Goal: Book appointment/travel/reservation

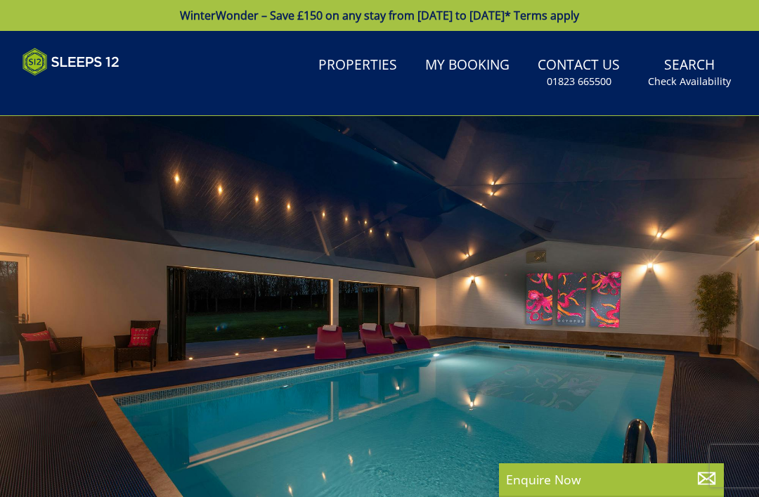
select select
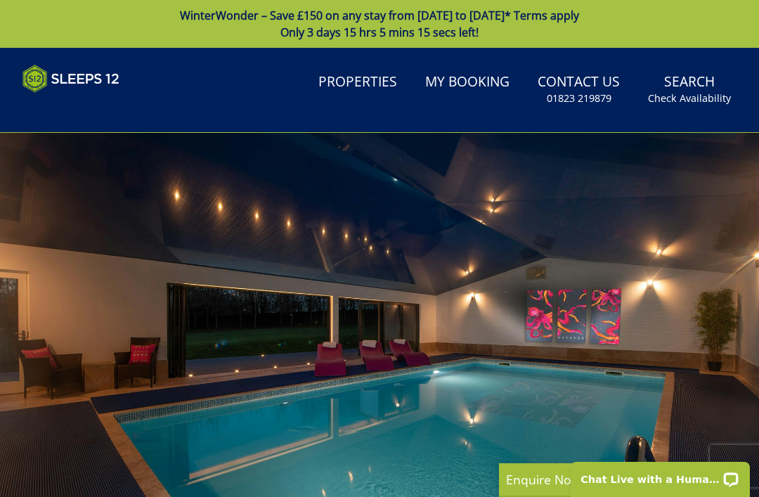
click at [713, 88] on link "Search Check Availability" at bounding box center [689, 90] width 94 height 46
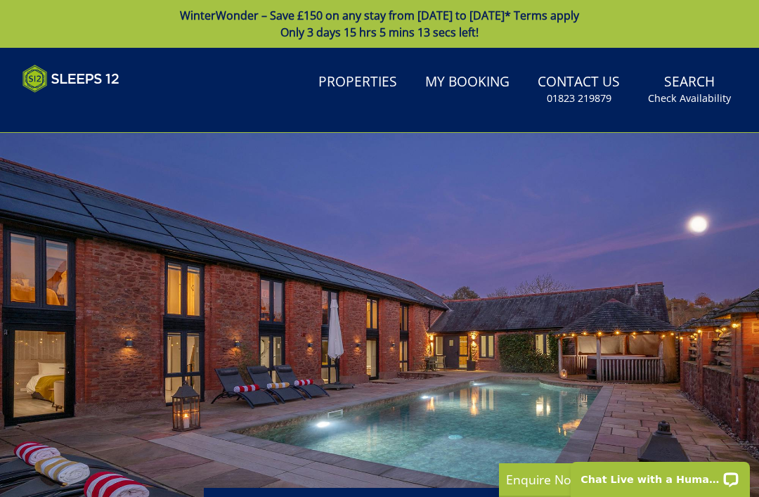
click at [699, 86] on link "Search Check Availability" at bounding box center [689, 90] width 94 height 46
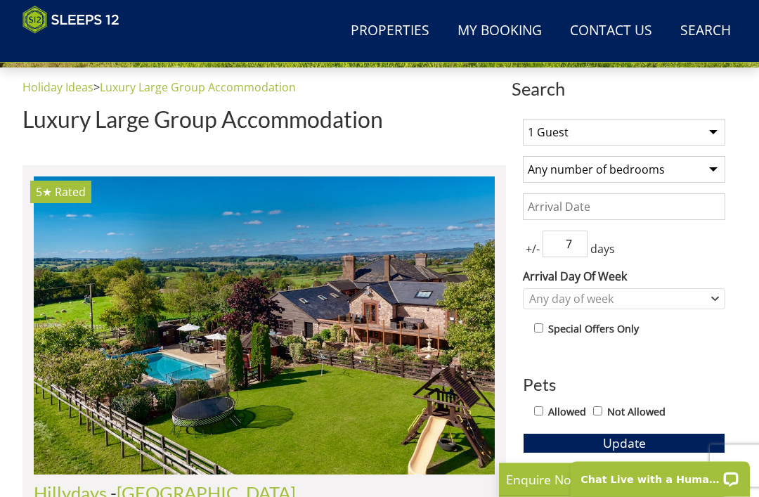
scroll to position [468, 0]
click at [697, 139] on select "1 Guest 2 Guests 3 Guests 4 Guests 5 Guests 6 Guests 7 Guests 8 Guests 9 Guests…" at bounding box center [624, 132] width 202 height 27
select select "12"
click at [690, 176] on select "Any number of bedrooms 4 Bedrooms 5 Bedrooms 6 Bedrooms 7 Bedrooms 8 Bedrooms 9…" at bounding box center [624, 169] width 202 height 27
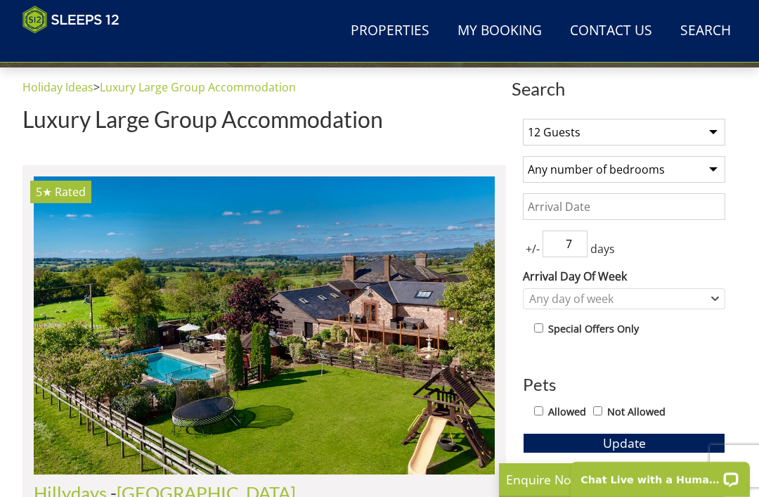
click at [628, 212] on input "Date" at bounding box center [624, 206] width 202 height 27
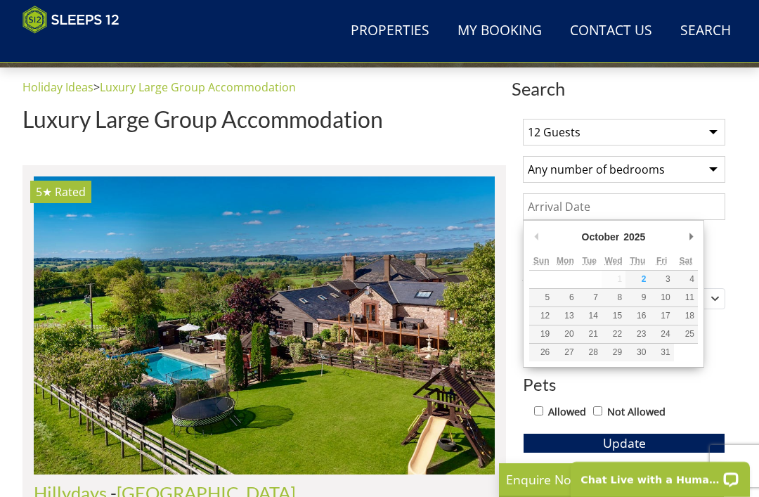
scroll to position [467, 0]
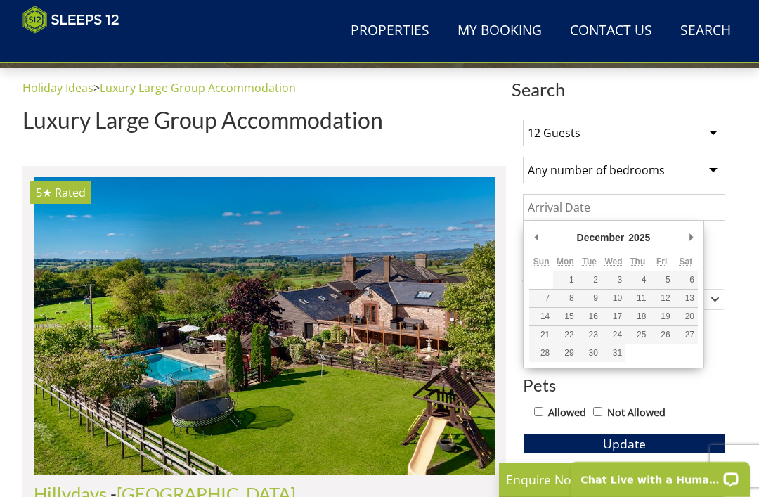
click at [701, 225] on div "December January February March April May June July August September October No…" at bounding box center [613, 295] width 181 height 148
click at [706, 231] on div "+/- 7 days" at bounding box center [624, 244] width 202 height 27
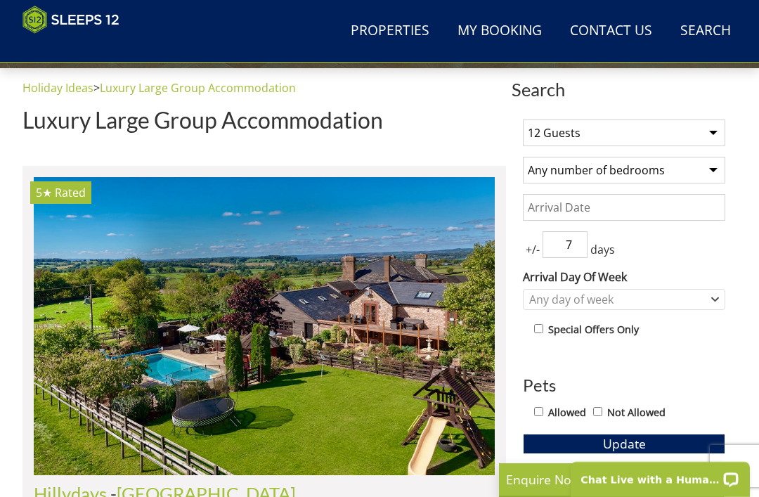
click at [695, 233] on div "+/- 7 days" at bounding box center [624, 244] width 202 height 27
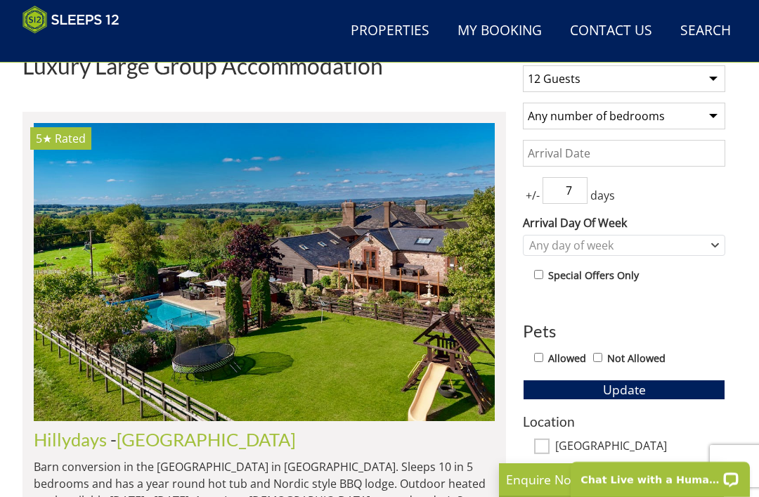
click at [673, 164] on input "Date" at bounding box center [624, 153] width 202 height 27
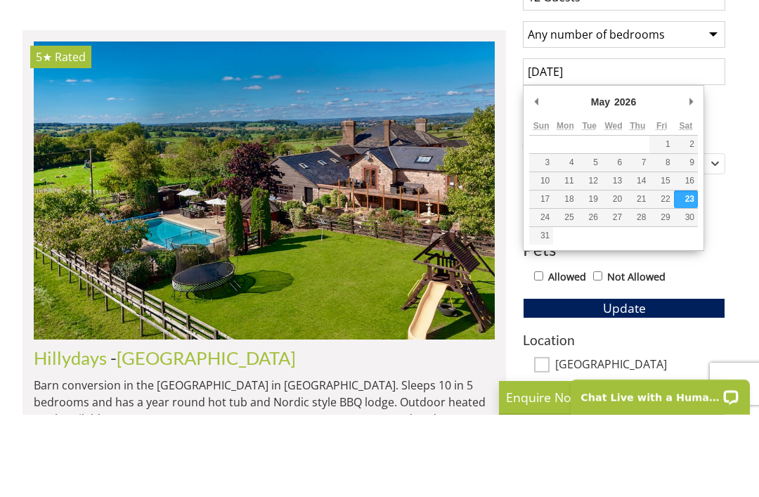
scroll to position [603, 0]
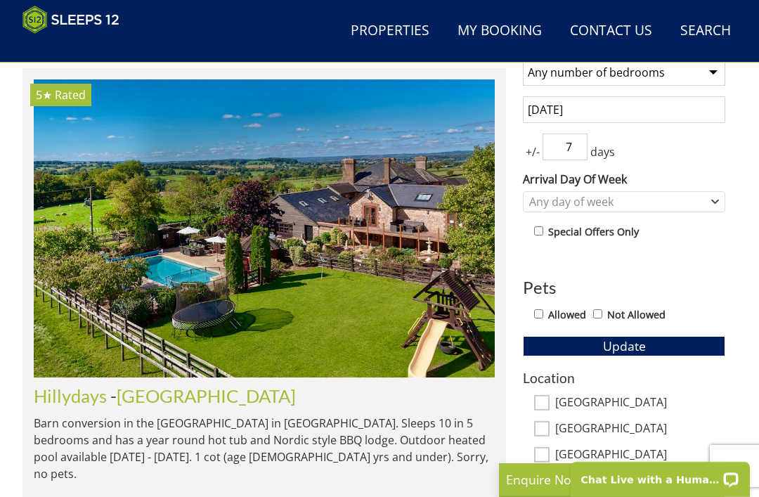
click at [650, 101] on input "[DATE]" at bounding box center [624, 109] width 202 height 27
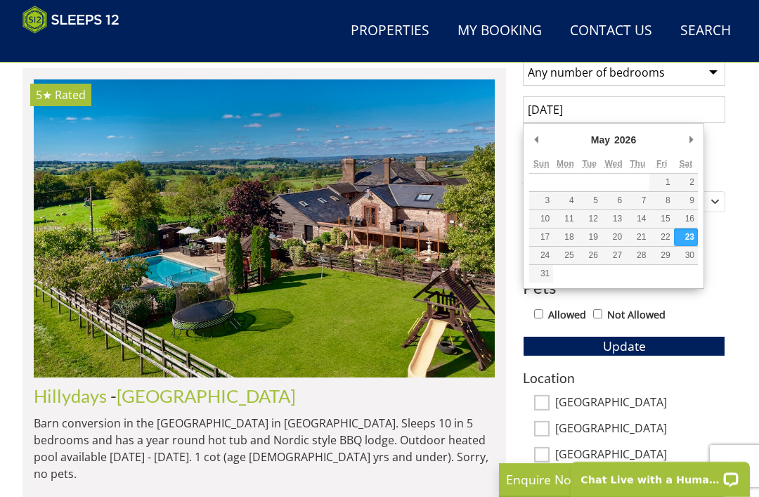
scroll to position [564, 0]
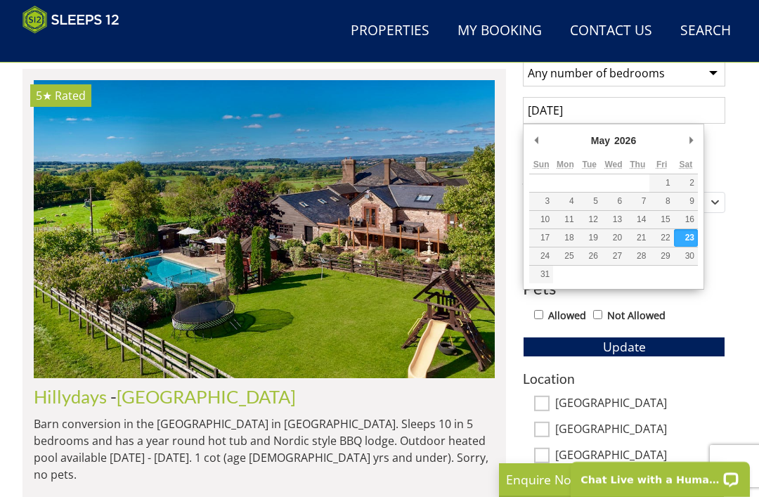
type input "[DATE]"
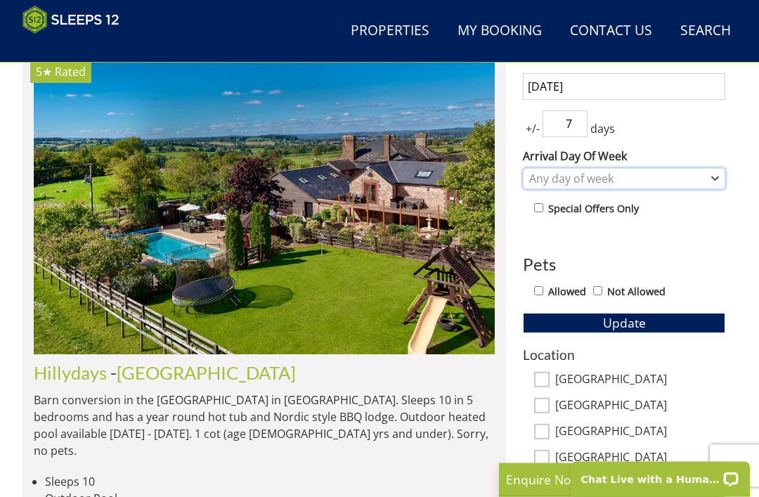
click at [697, 174] on div "Any day of week" at bounding box center [617, 178] width 182 height 15
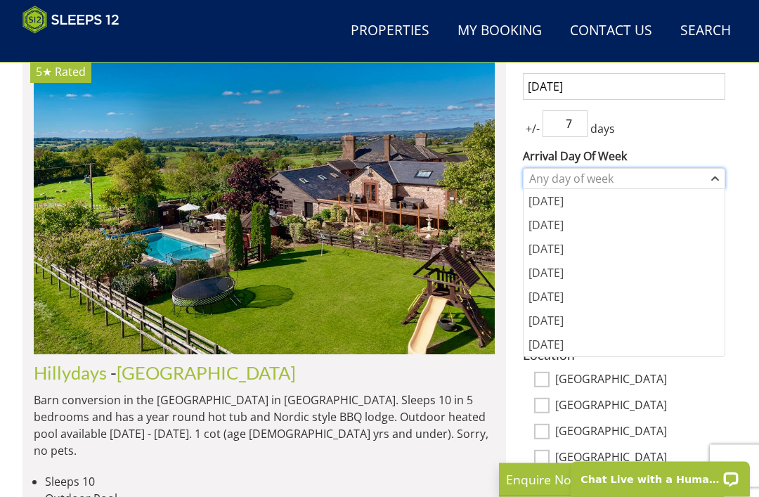
scroll to position [588, 0]
click at [687, 182] on div "Any day of week" at bounding box center [617, 178] width 182 height 15
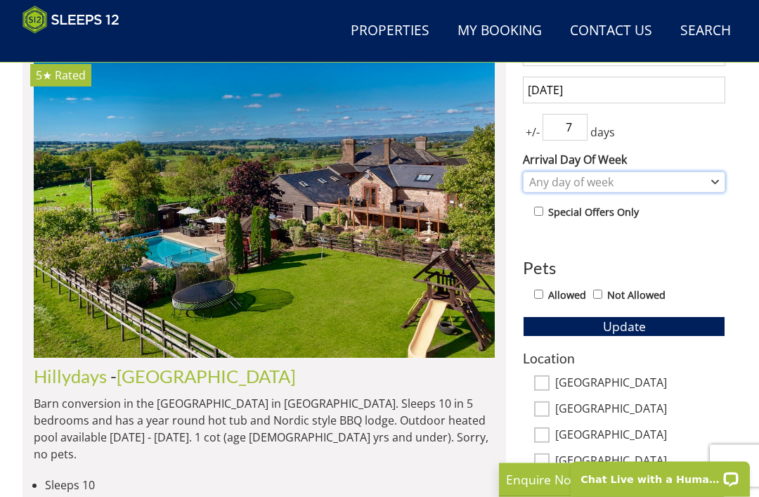
scroll to position [585, 0]
click at [670, 328] on button "Update" at bounding box center [624, 326] width 202 height 20
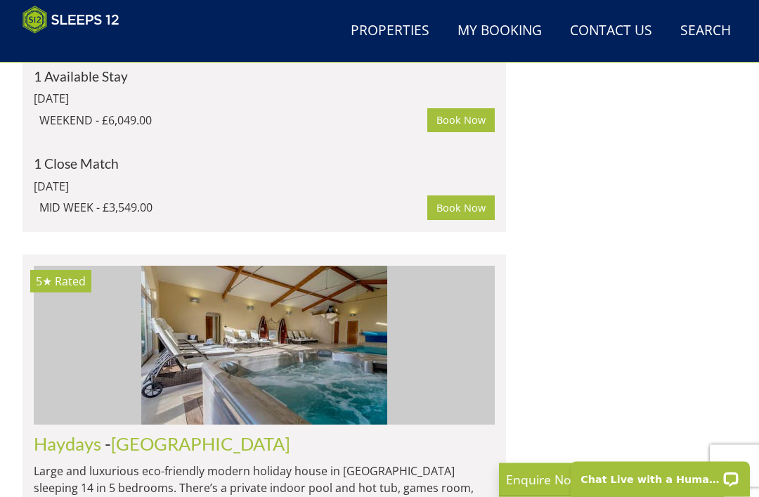
scroll to position [4796, 0]
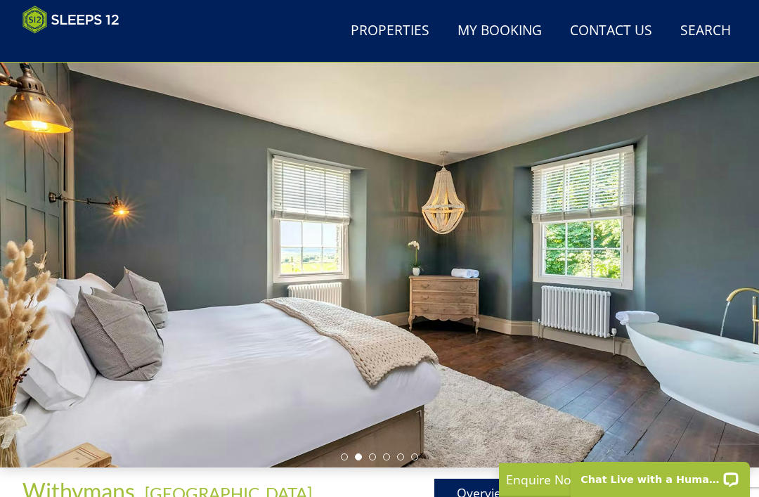
click at [603, 467] on div at bounding box center [379, 254] width 759 height 425
click at [588, 481] on link "Gallery" at bounding box center [585, 493] width 98 height 28
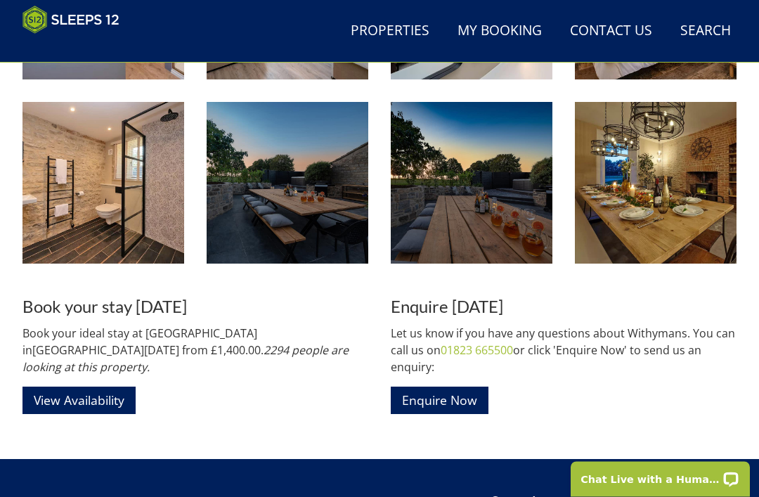
scroll to position [1623, 0]
click at [511, 214] on img at bounding box center [472, 183] width 162 height 162
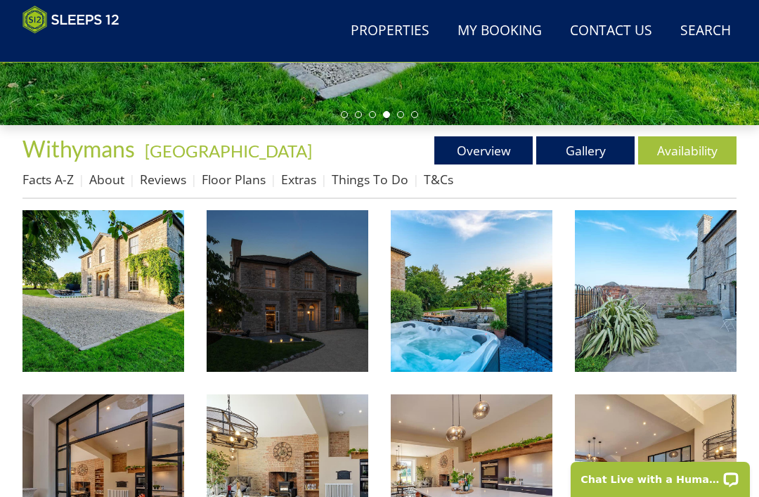
scroll to position [391, 0]
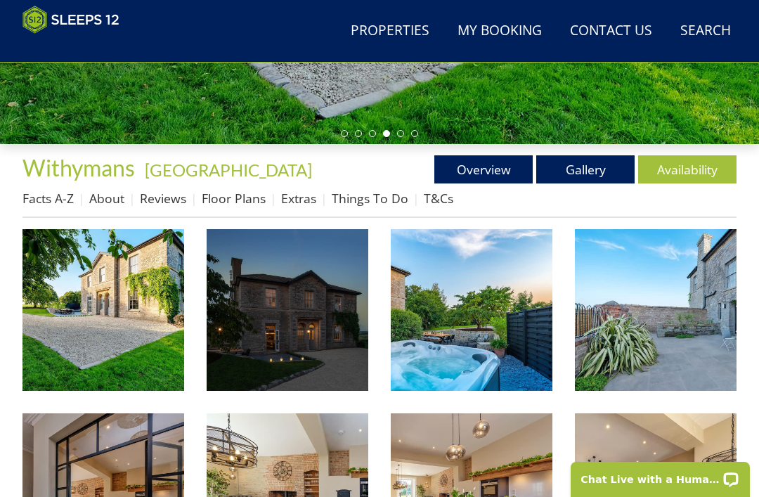
click at [233, 197] on link "Floor Plans" at bounding box center [234, 198] width 64 height 17
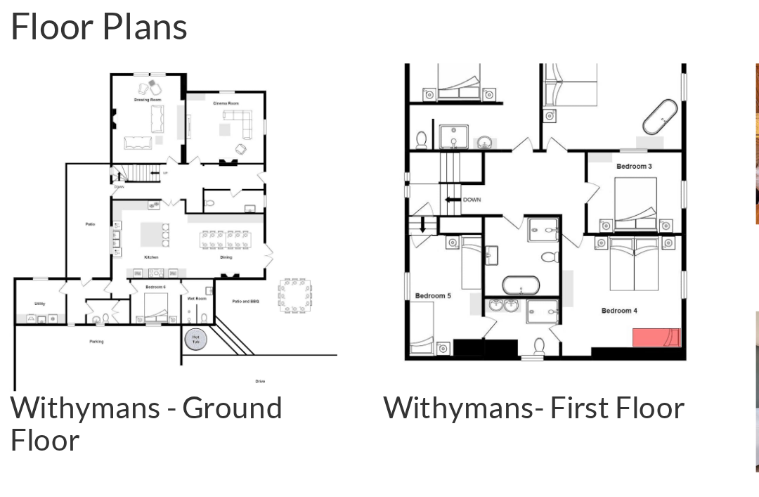
scroll to position [519, 0]
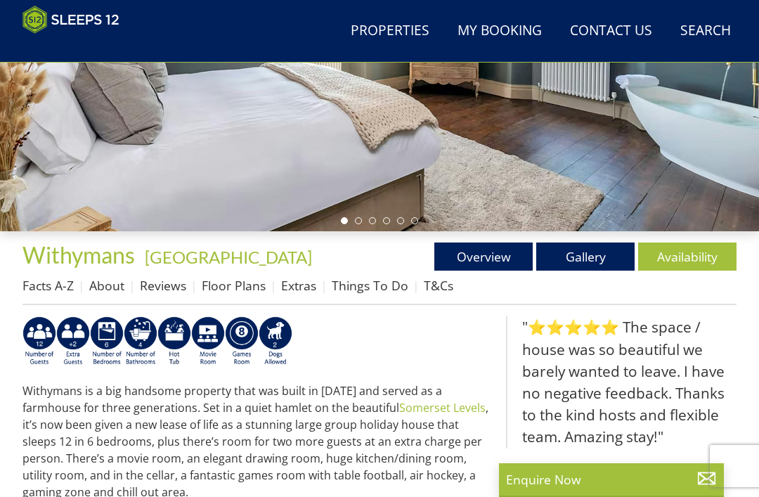
scroll to position [68, 0]
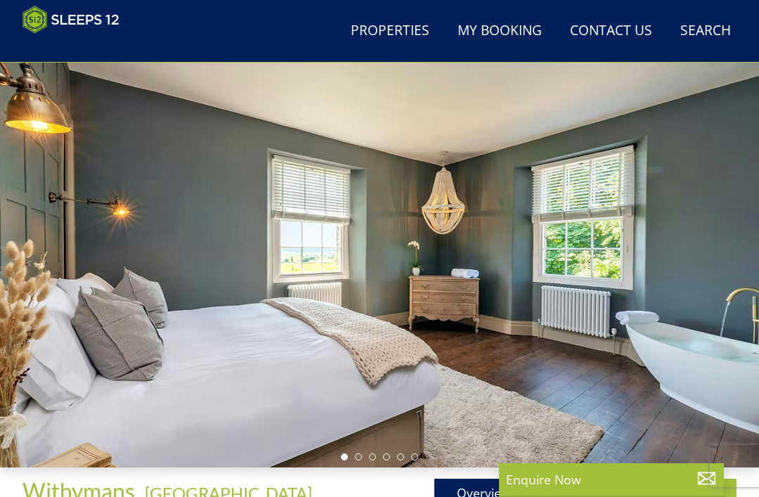
select select "12"
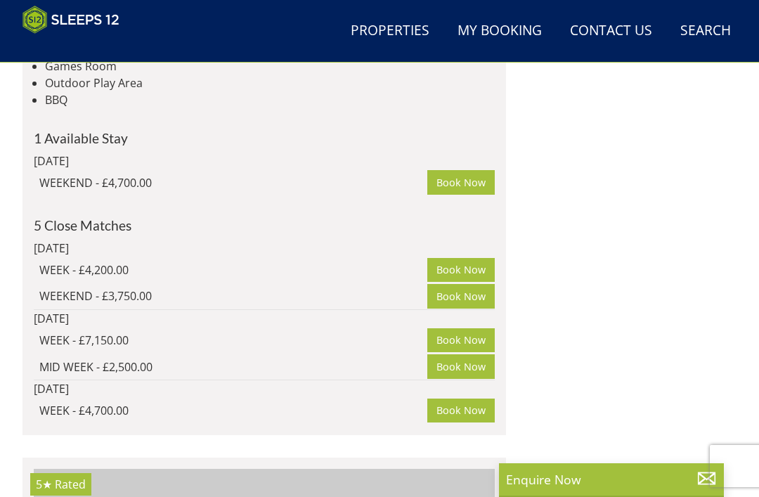
scroll to position [0, 4610]
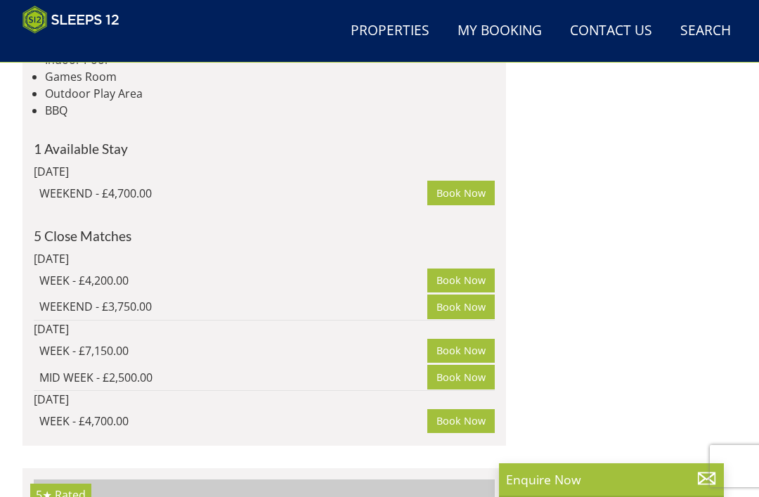
scroll to position [6009, 0]
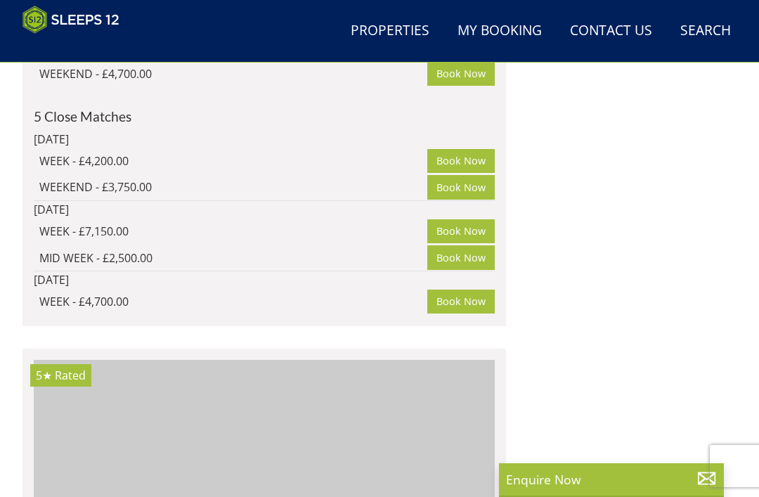
scroll to position [6129, 0]
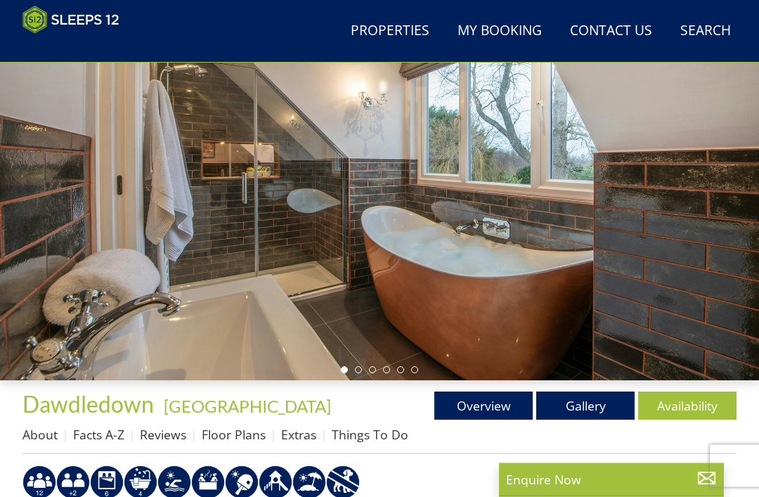
scroll to position [159, 0]
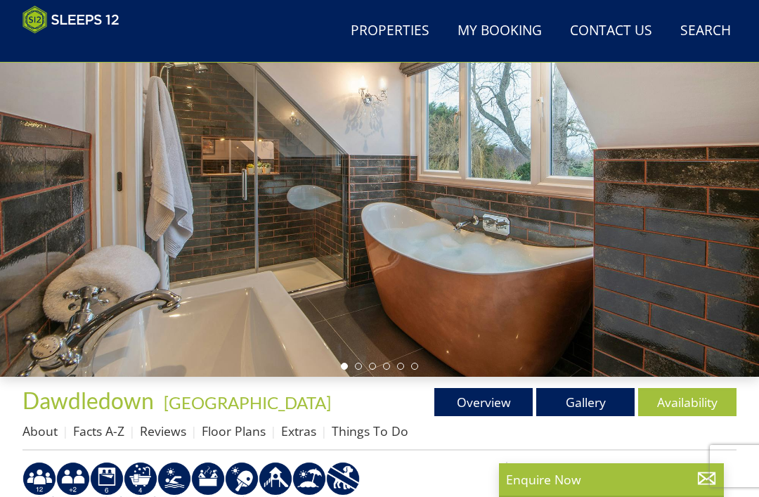
click at [254, 437] on link "Floor Plans" at bounding box center [234, 430] width 64 height 17
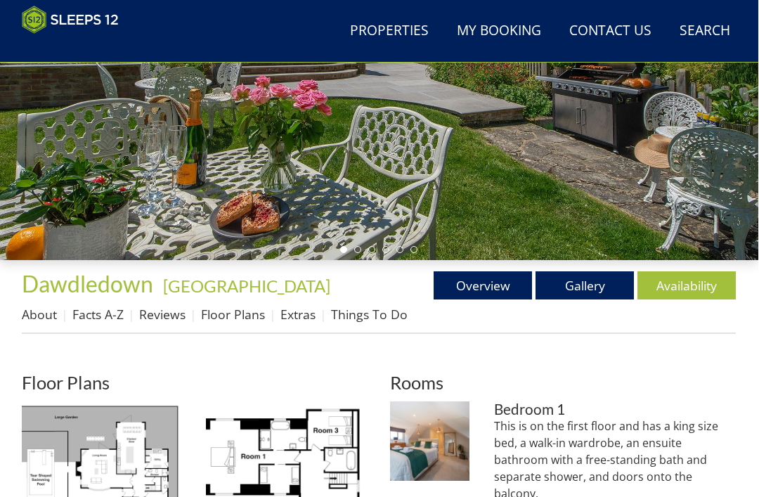
scroll to position [276, 0]
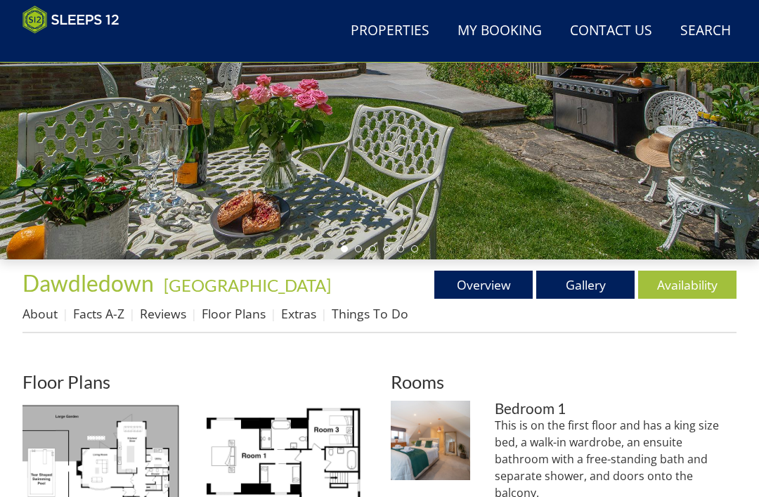
click at [601, 274] on link "Gallery" at bounding box center [585, 285] width 98 height 28
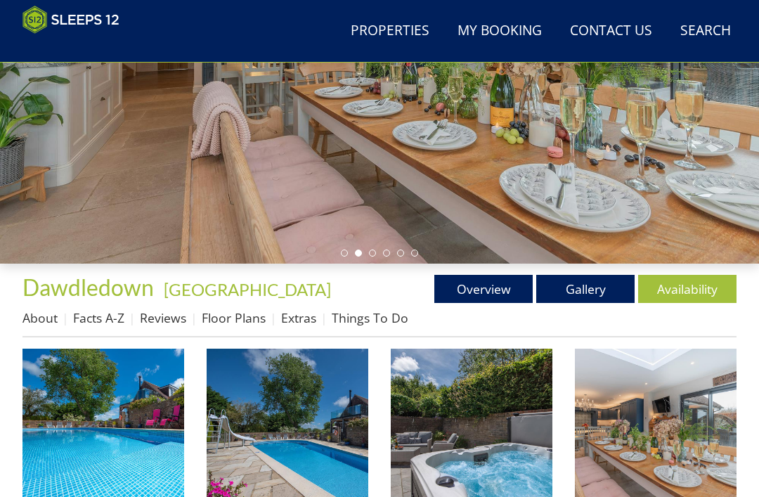
scroll to position [262, 0]
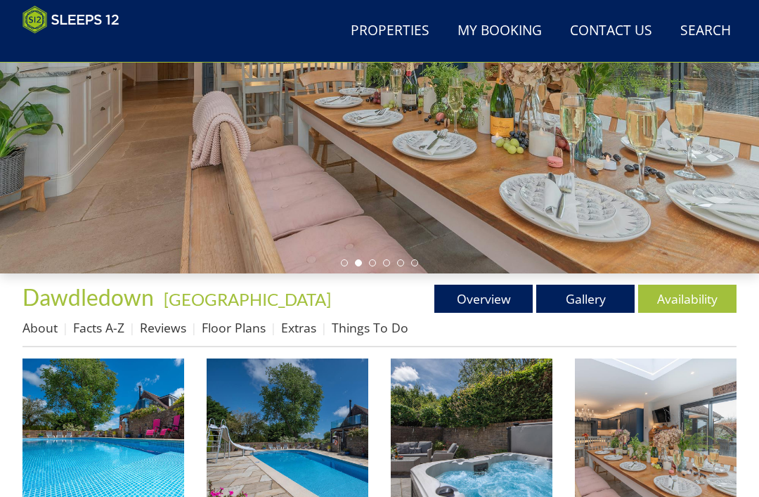
click at [596, 299] on link "Gallery" at bounding box center [585, 299] width 98 height 28
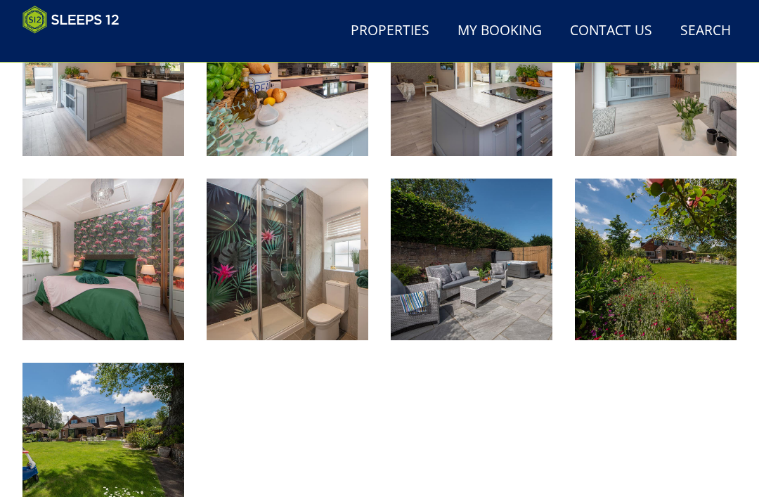
scroll to position [1732, 0]
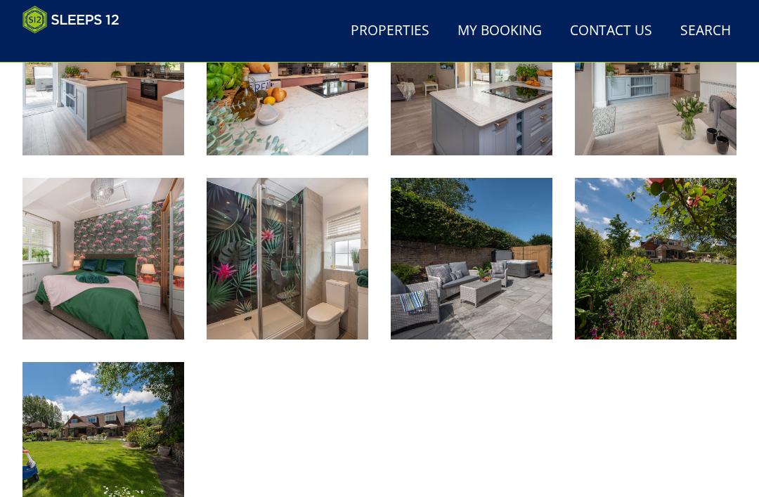
click at [701, 262] on img at bounding box center [656, 259] width 162 height 162
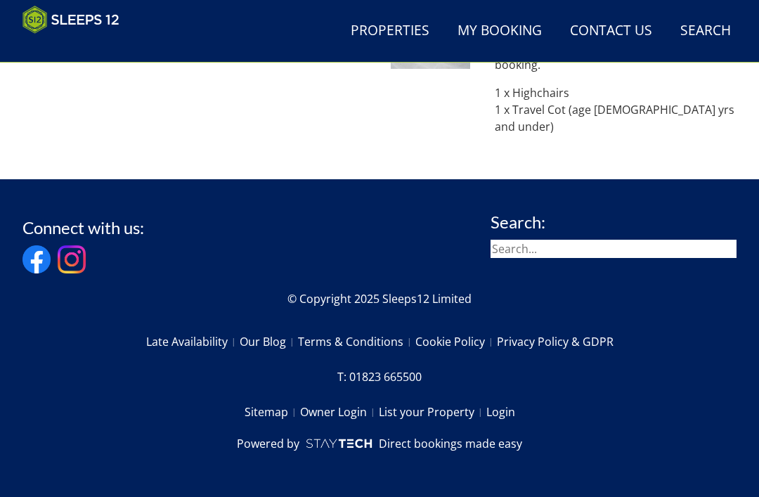
scroll to position [276, 0]
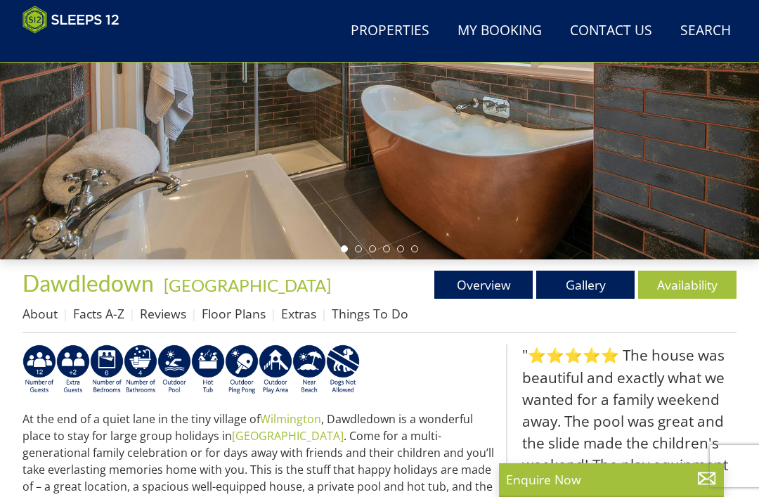
scroll to position [159, 0]
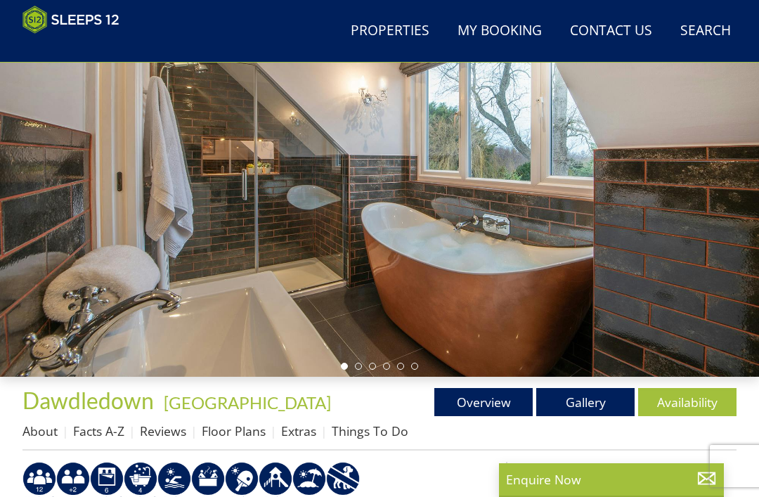
select select "12"
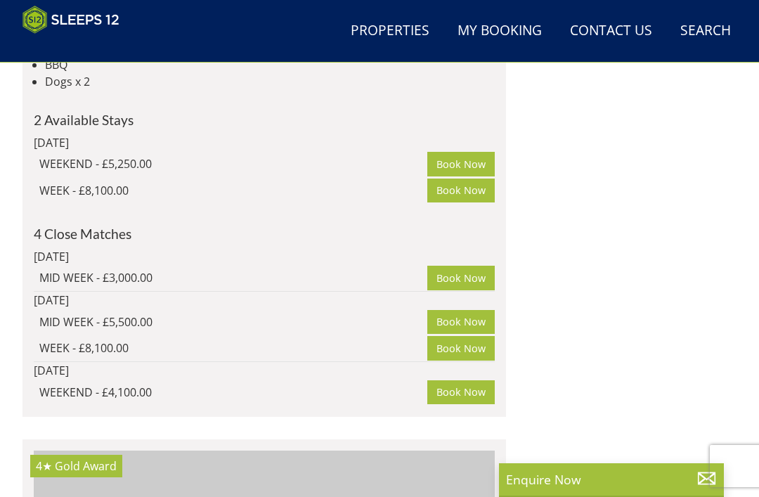
scroll to position [0, 2305]
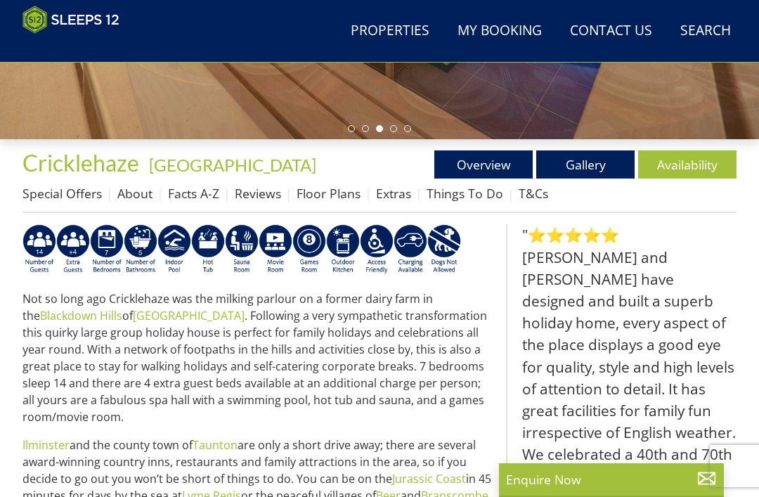
scroll to position [396, 0]
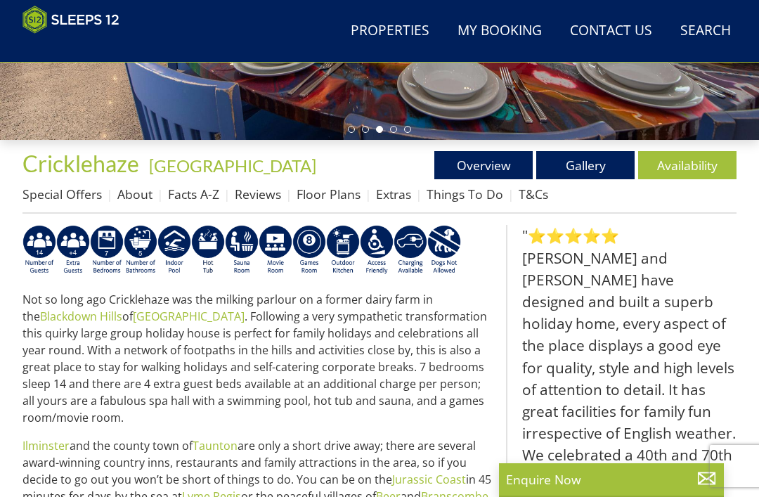
click at [573, 470] on p "Enquire Now" at bounding box center [611, 479] width 211 height 18
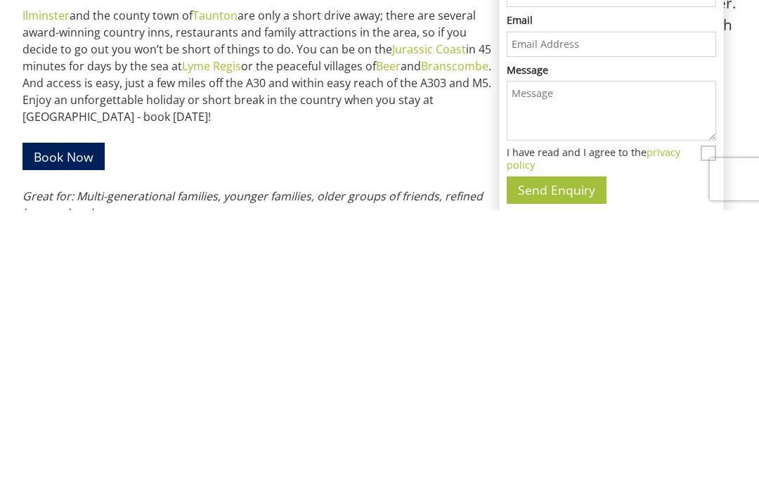
scroll to position [0, 0]
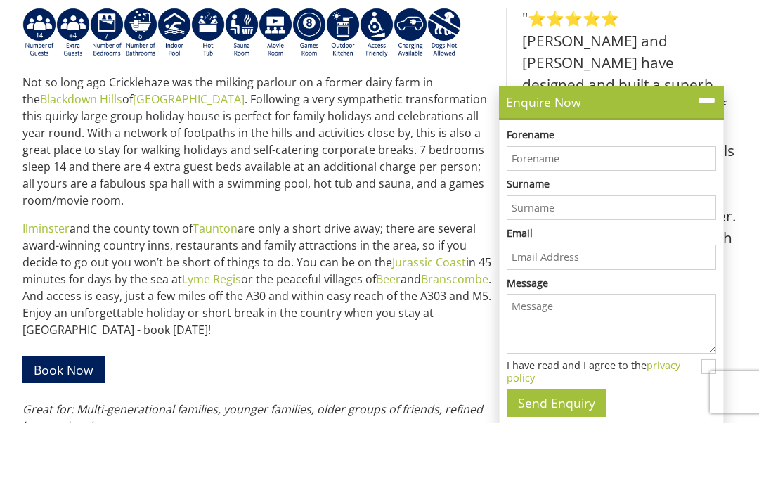
click at [721, 160] on div "Enquire Now" at bounding box center [611, 177] width 225 height 34
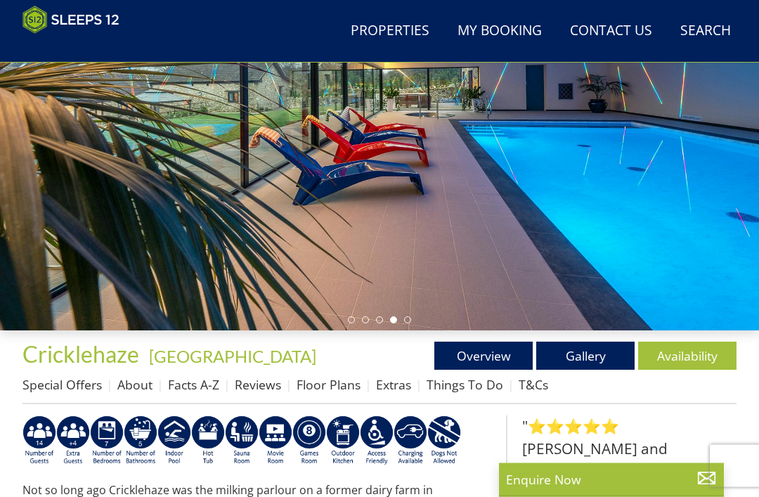
scroll to position [169, 0]
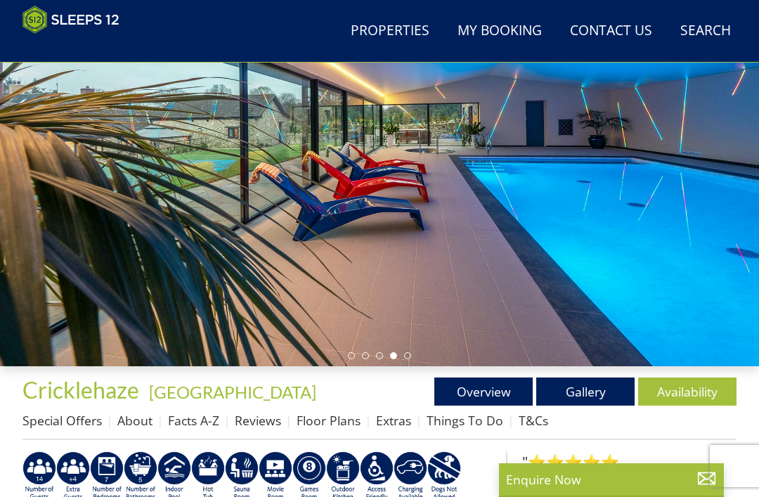
select select "12"
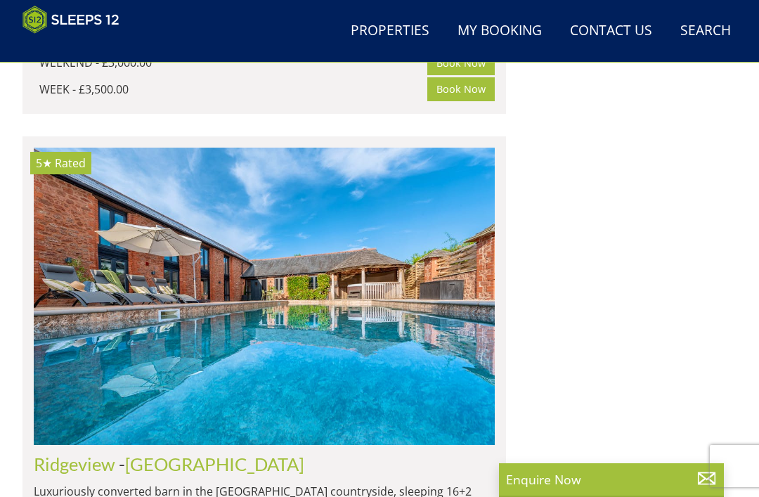
scroll to position [0, 3688]
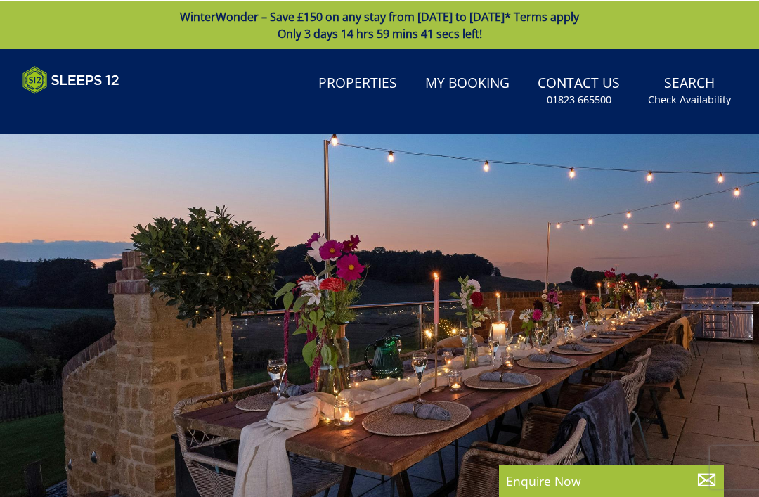
select select "12"
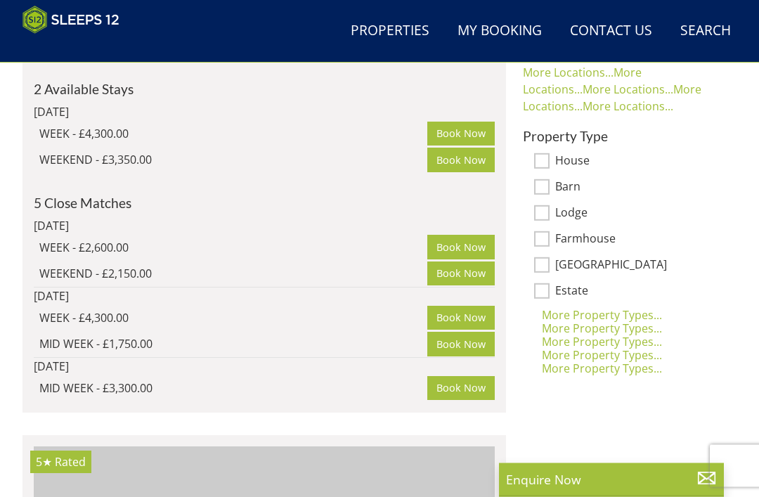
scroll to position [1053, 0]
click at [635, 307] on div "More Property Types..." at bounding box center [624, 314] width 202 height 17
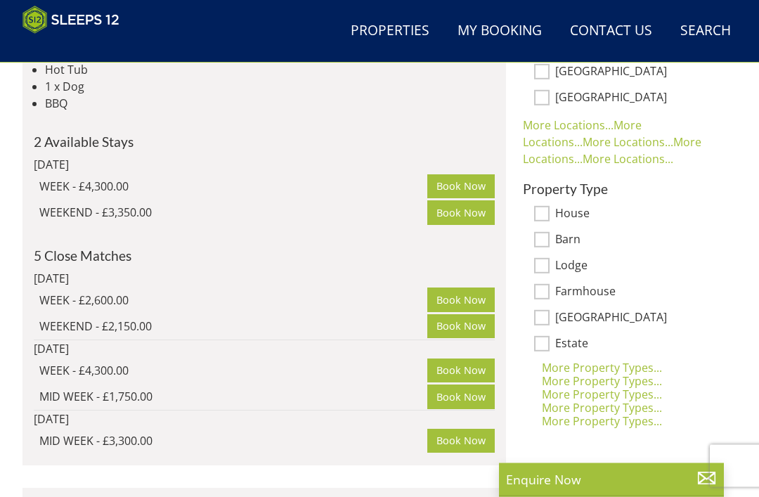
scroll to position [999, 0]
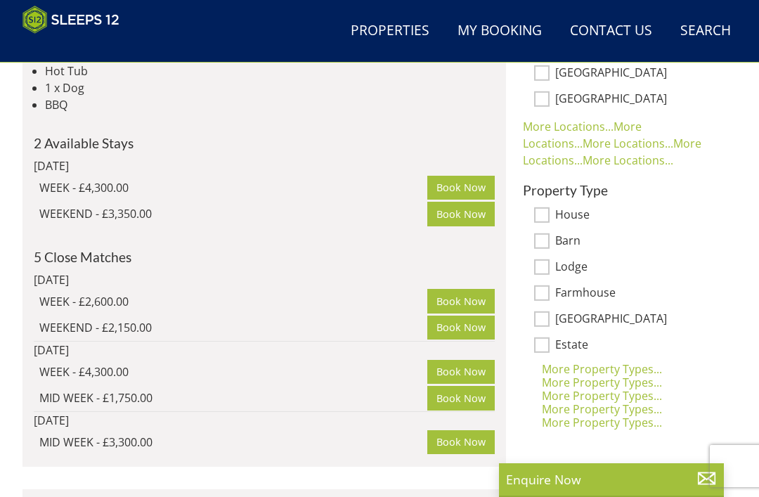
click at [632, 125] on link "More Locations..." at bounding box center [582, 135] width 119 height 32
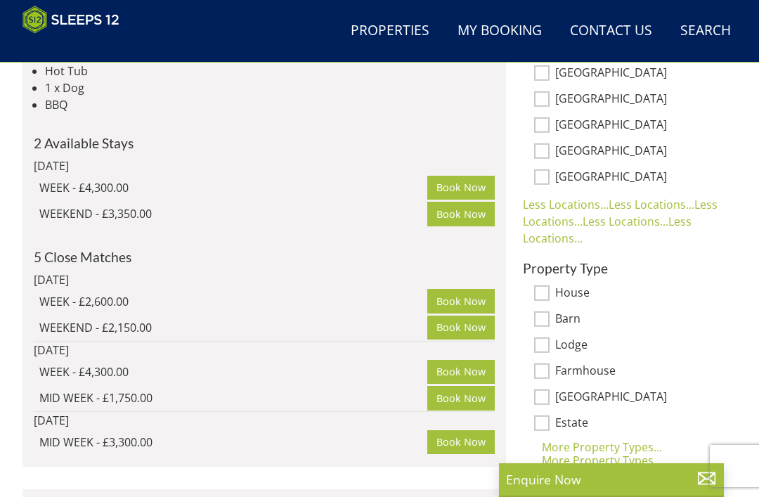
click at [690, 202] on link "Less Locations..." at bounding box center [652, 204] width 86 height 15
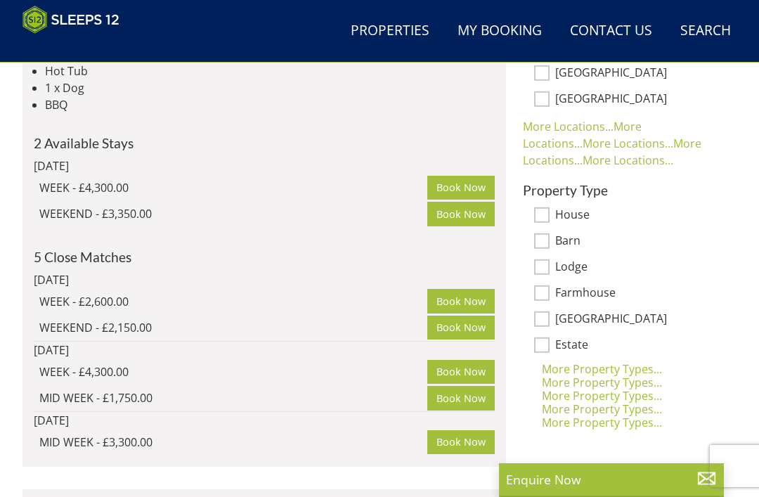
click at [637, 351] on label "Estate" at bounding box center [640, 345] width 170 height 15
click at [550, 351] on input "Estate" at bounding box center [541, 344] width 15 height 15
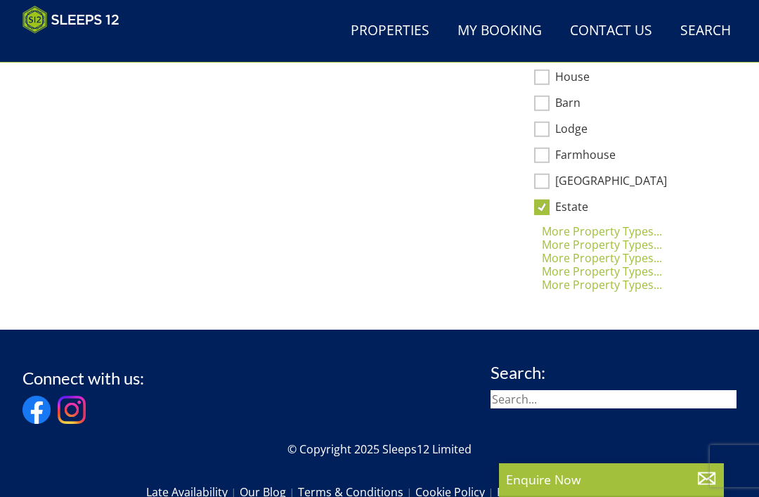
scroll to position [930, 0]
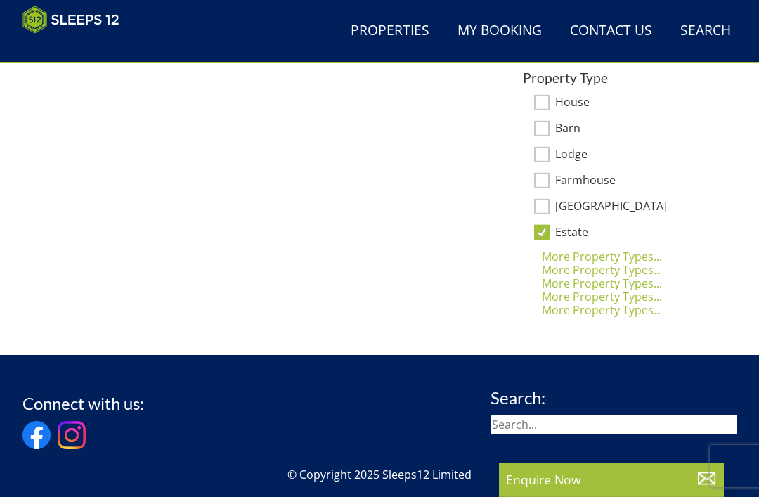
click at [551, 226] on div "Estate" at bounding box center [624, 233] width 202 height 15
click at [548, 231] on input "Estate" at bounding box center [541, 232] width 15 height 15
checkbox input "false"
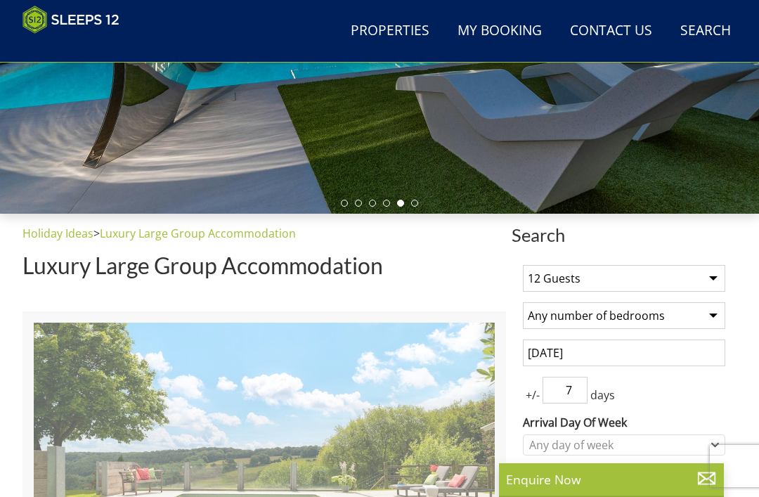
scroll to position [299, 0]
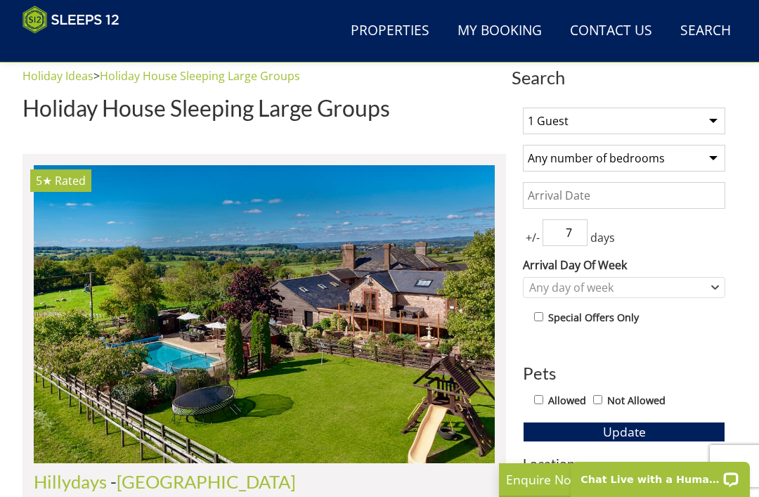
scroll to position [479, 0]
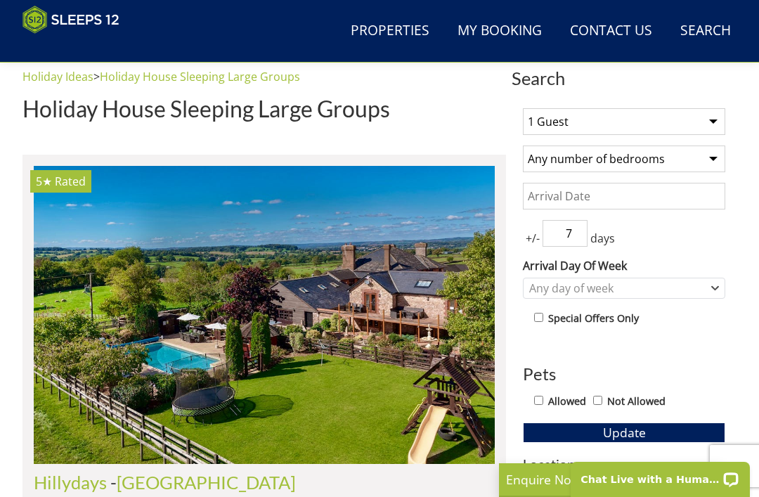
click at [674, 122] on select "1 Guest 2 Guests 3 Guests 4 Guests 5 Guests 6 Guests 7 Guests 8 Guests 9 Guests…" at bounding box center [624, 121] width 202 height 27
select select "12"
click at [683, 161] on select "Any number of bedrooms 4 Bedrooms 5 Bedrooms 6 Bedrooms 7 Bedrooms 8 Bedrooms 9…" at bounding box center [624, 158] width 202 height 27
click at [653, 193] on input "Date" at bounding box center [624, 196] width 202 height 27
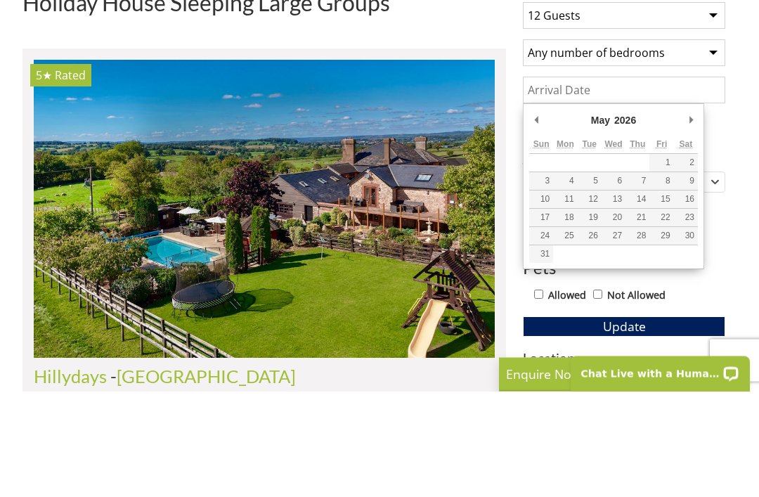
type input "[DATE]"
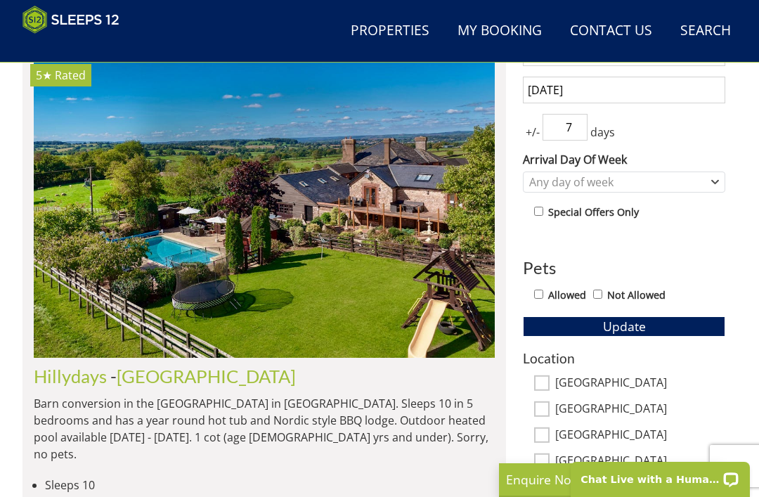
click at [675, 326] on button "Update" at bounding box center [624, 326] width 202 height 20
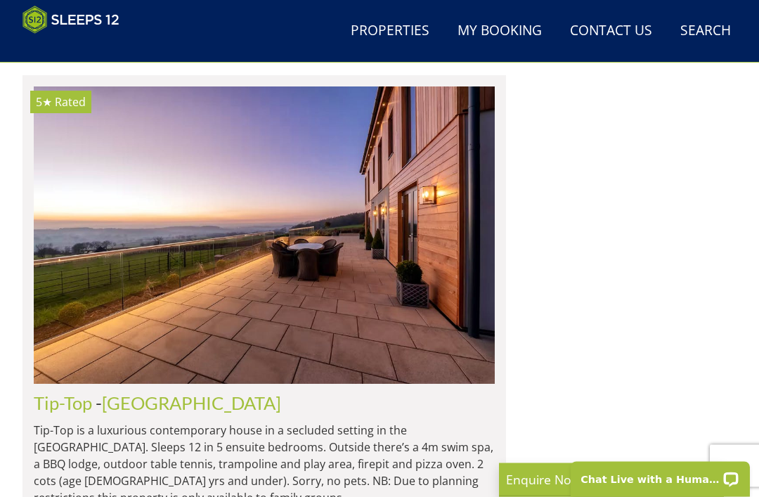
scroll to position [1413, 0]
click at [64, 279] on img at bounding box center [264, 235] width 461 height 298
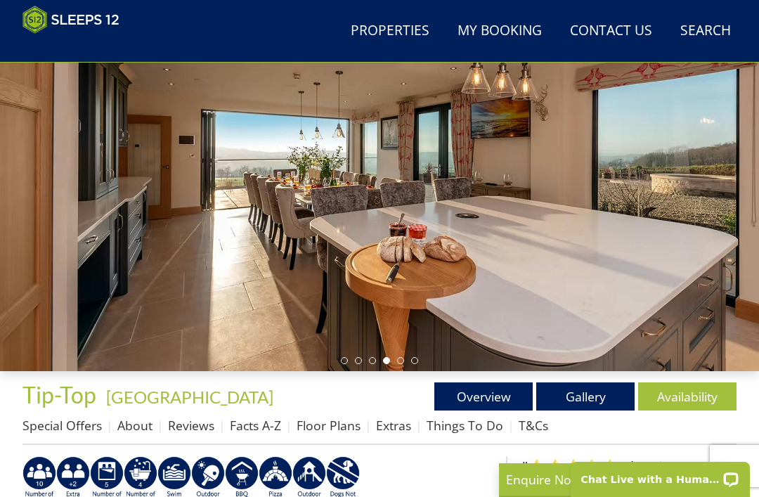
scroll to position [166, 0]
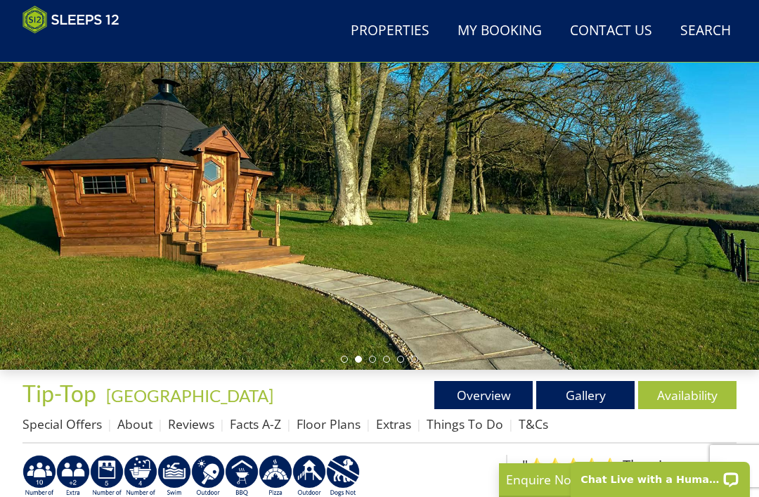
click at [607, 387] on link "Gallery" at bounding box center [585, 395] width 98 height 28
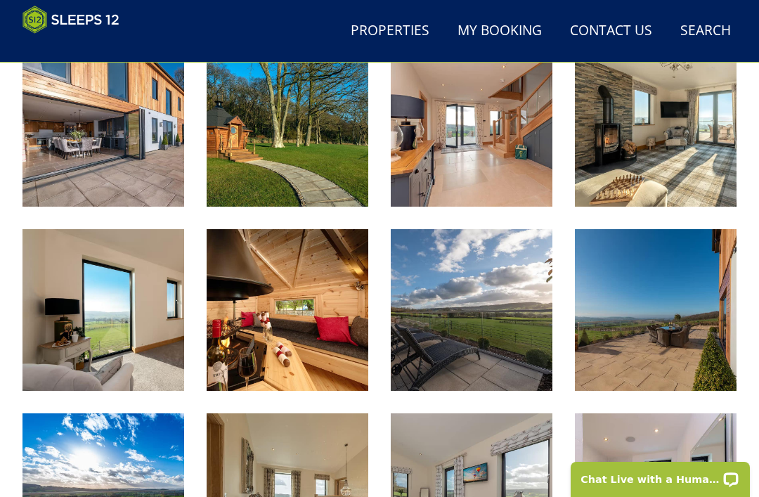
scroll to position [1001, 0]
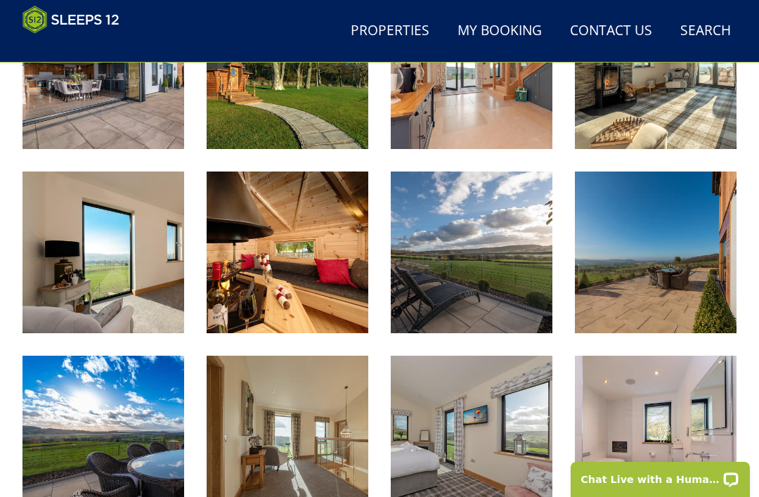
click at [363, 284] on img at bounding box center [288, 252] width 162 height 162
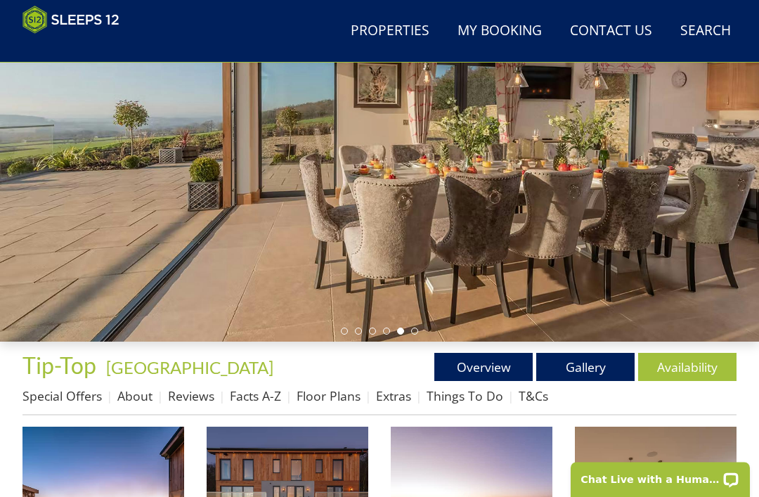
scroll to position [156, 0]
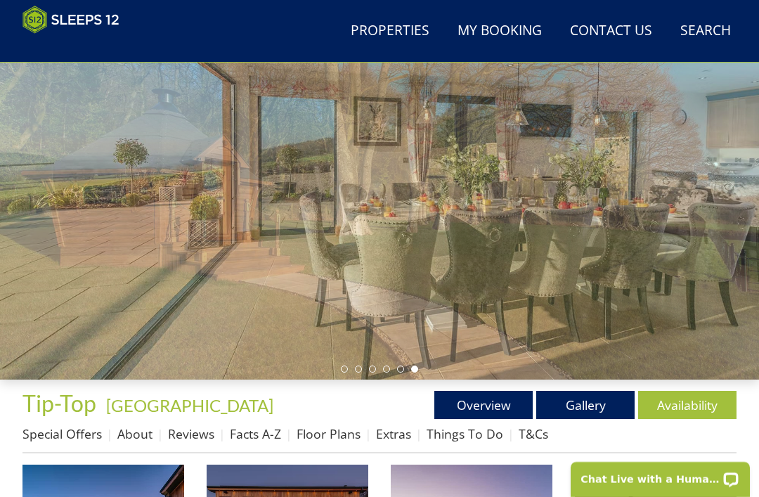
click at [352, 432] on link "Floor Plans" at bounding box center [329, 433] width 64 height 17
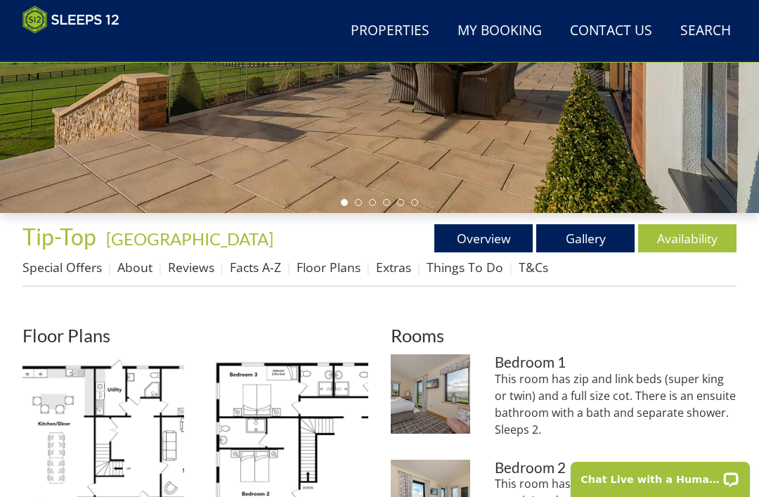
click at [193, 452] on ul "Tip-Top - Ground Floor Tip-Top - Ground Floor Tip-Top - First Floor Tip-Top - F…" at bounding box center [195, 443] width 346 height 178
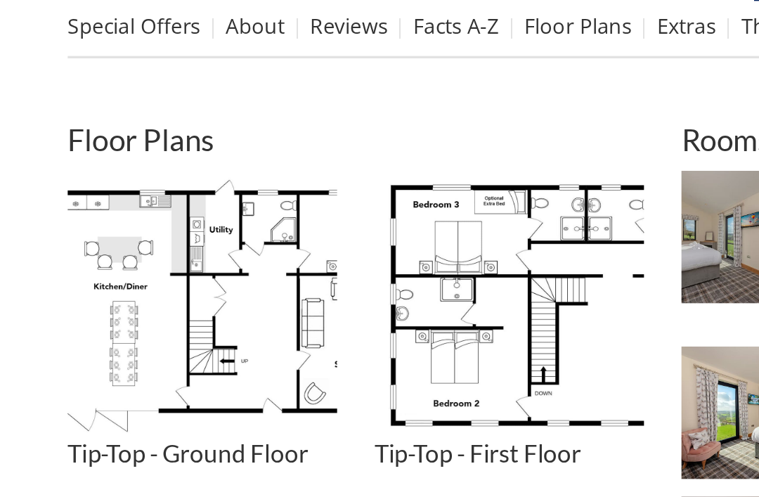
scroll to position [408, 0]
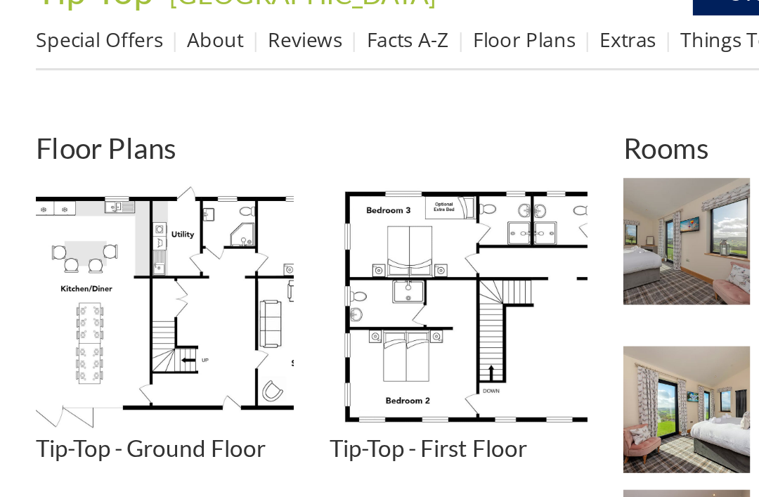
click at [64, 268] on img at bounding box center [103, 349] width 162 height 162
click at [289, 268] on img at bounding box center [288, 349] width 162 height 162
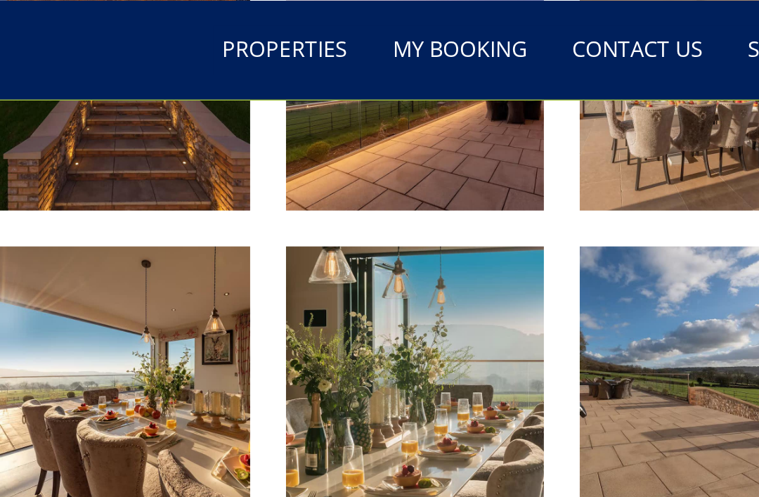
scroll to position [631, 0]
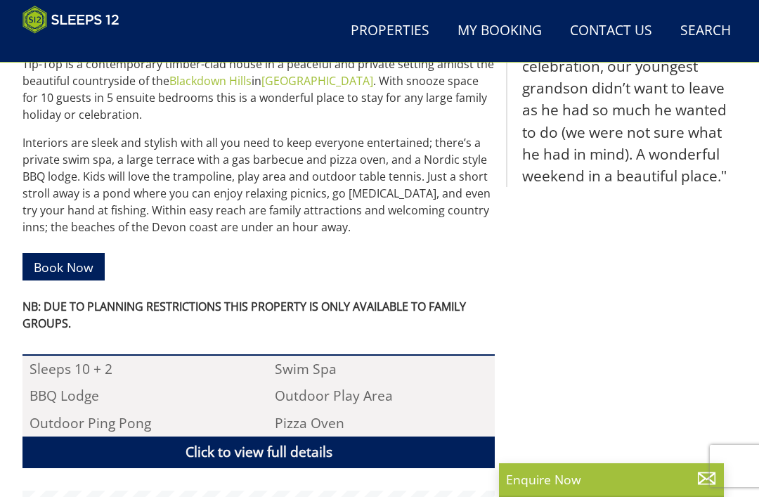
scroll to position [166, 0]
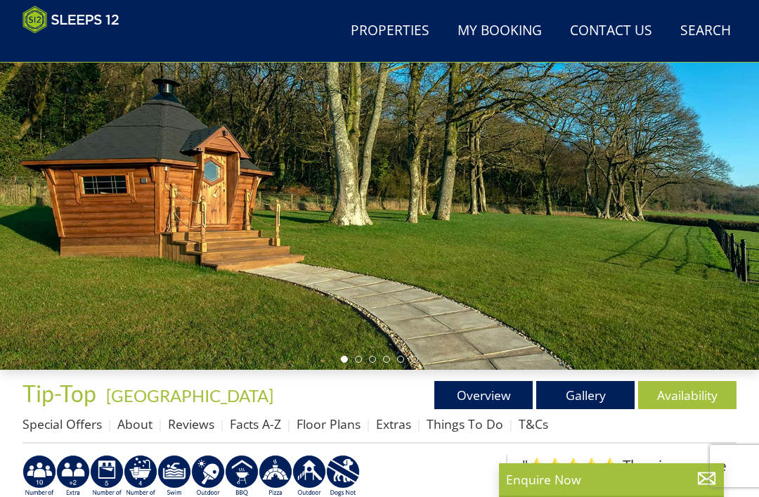
select select "12"
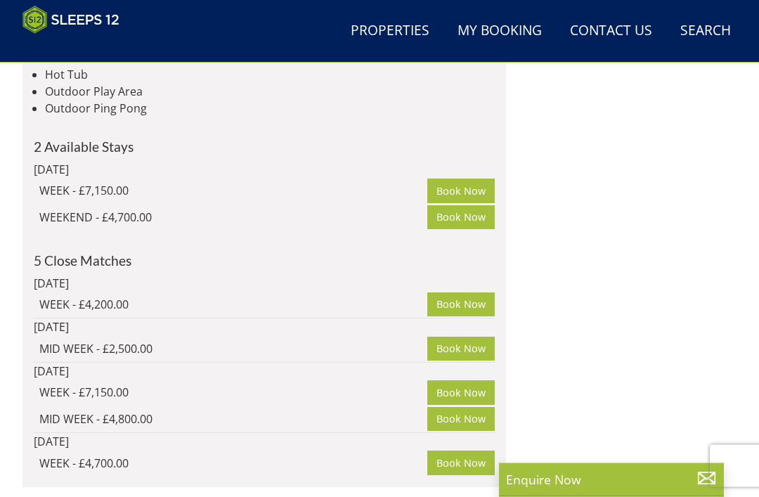
scroll to position [7782, 0]
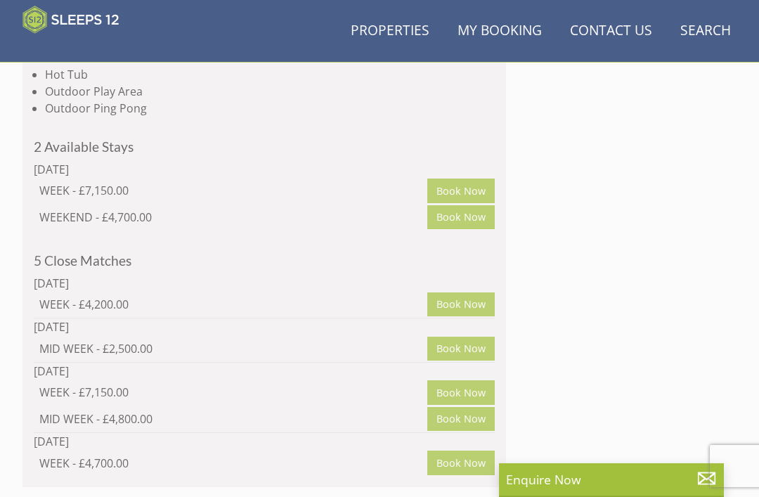
scroll to position [0, 5071]
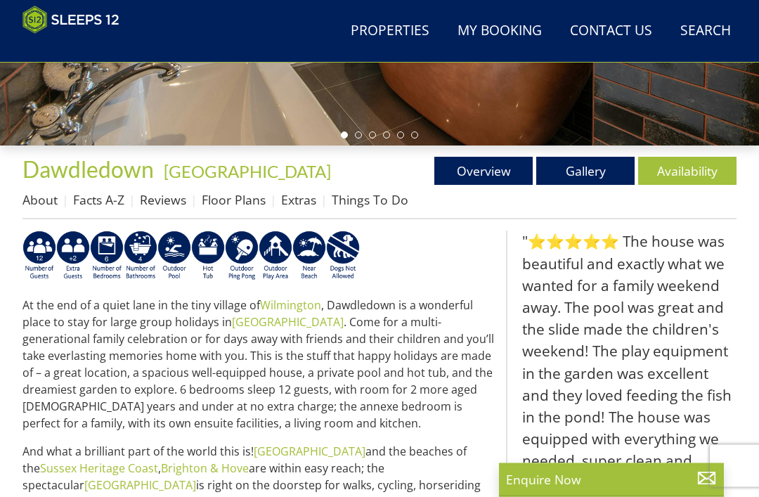
scroll to position [391, 0]
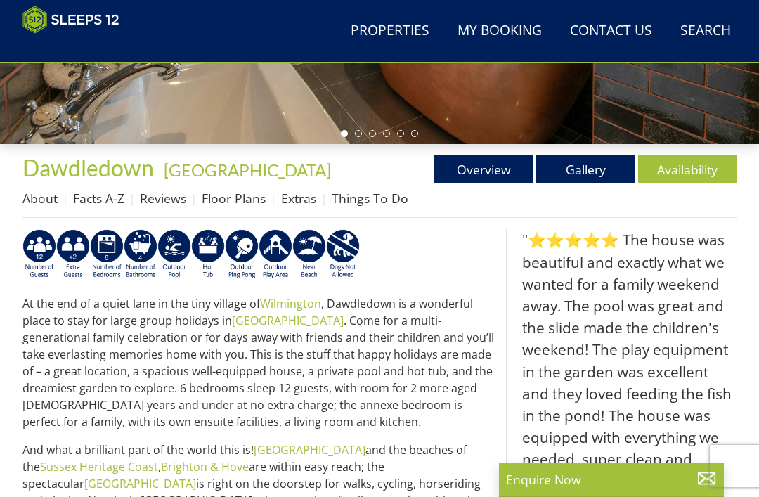
click at [247, 204] on link "Floor Plans" at bounding box center [234, 198] width 64 height 17
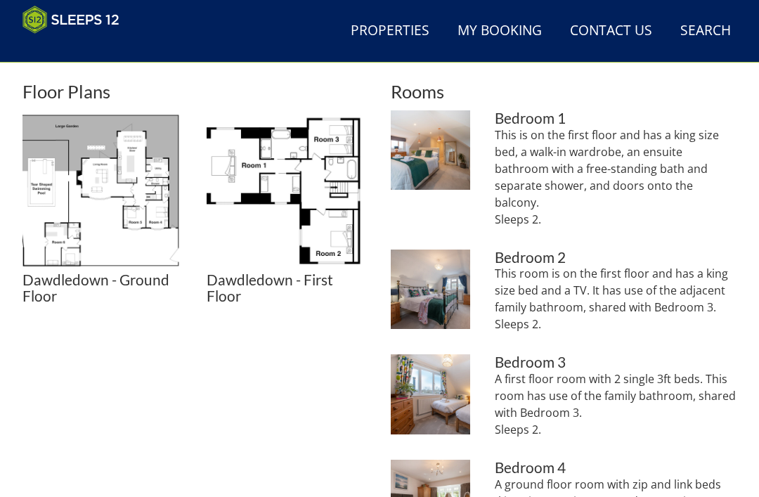
scroll to position [670, 0]
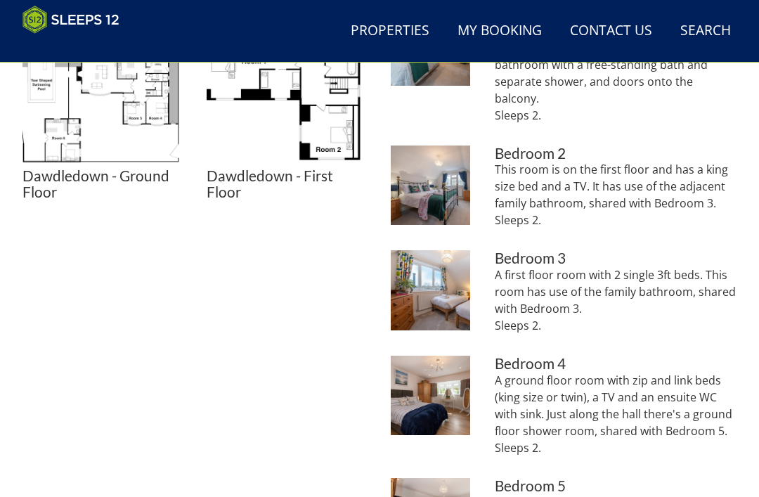
click at [40, 133] on img at bounding box center [103, 87] width 162 height 162
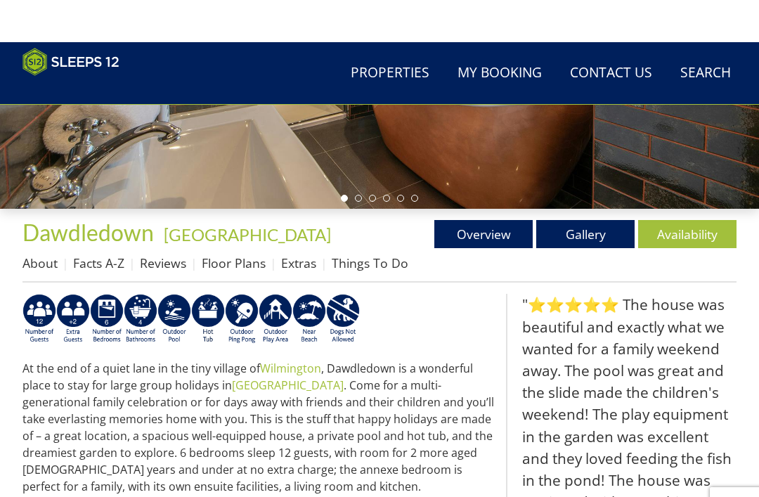
scroll to position [123, 0]
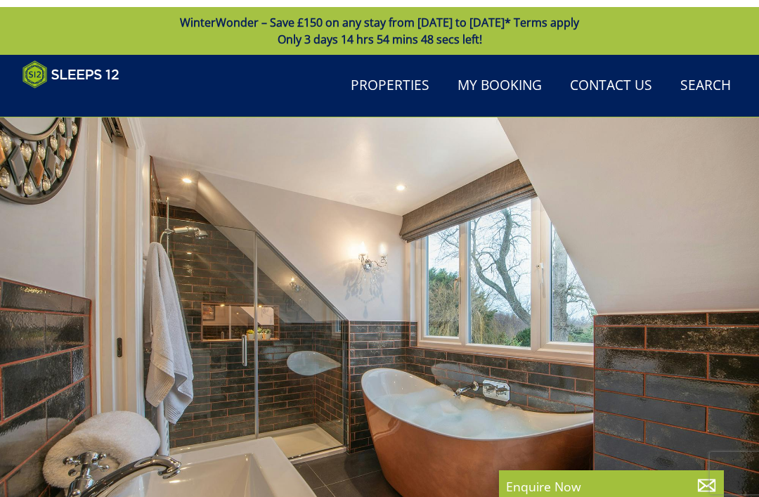
select select "12"
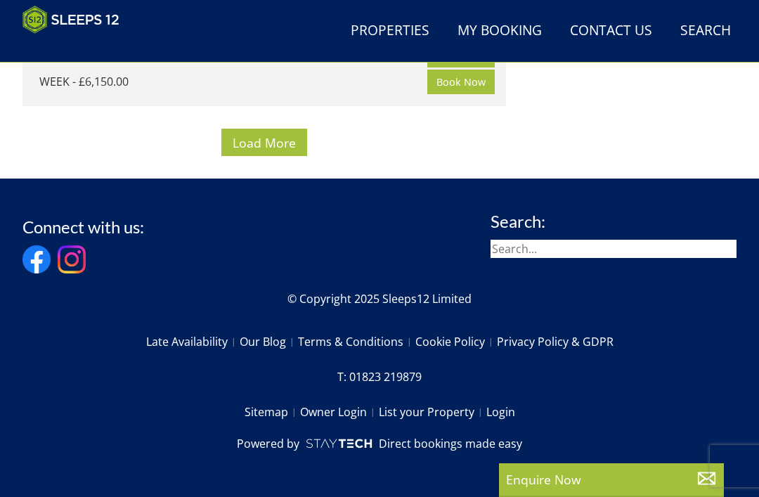
scroll to position [16455, 0]
